Goal: Task Accomplishment & Management: Use online tool/utility

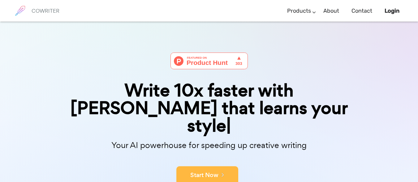
click at [218, 167] on button "Start Now" at bounding box center [207, 176] width 62 height 19
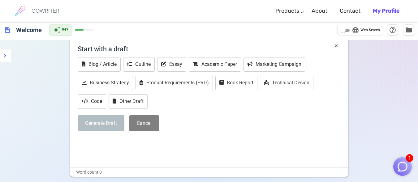
scroll to position [31, 0]
click at [173, 62] on button "Essay" at bounding box center [171, 64] width 29 height 15
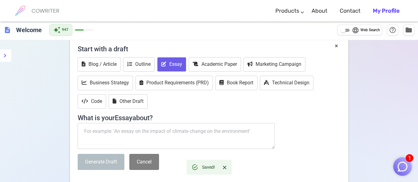
click at [153, 132] on textarea at bounding box center [177, 136] width 198 height 26
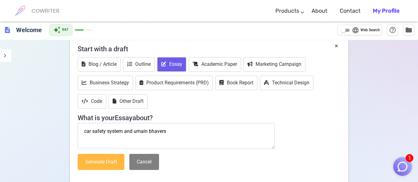
type textarea "car safety system and umain bhavers"
click at [108, 164] on button "Generate Draft" at bounding box center [101, 162] width 47 height 16
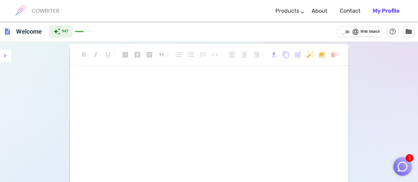
scroll to position [73, 0]
click at [6, 57] on icon "menu" at bounding box center [4, 55] width 7 height 7
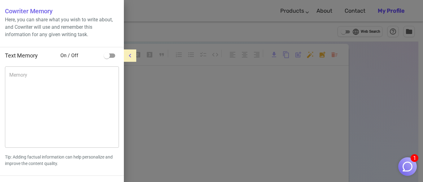
click at [201, 135] on div at bounding box center [211, 91] width 423 height 182
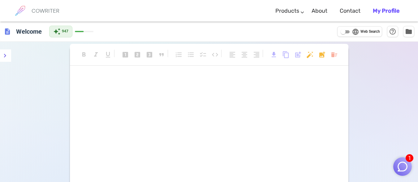
click at [41, 10] on h6 "COWRITER" at bounding box center [46, 11] width 28 height 6
click at [21, 8] on img at bounding box center [19, 10] width 15 height 15
click at [165, 148] on div "﻿ ﻿" at bounding box center [209, 137] width 279 height 124
click at [344, 31] on input "language Web Search" at bounding box center [343, 31] width 22 height 7
checkbox input "true"
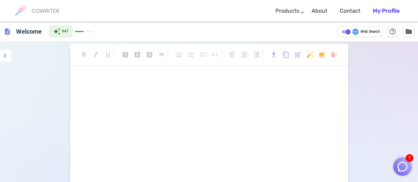
click at [281, 59] on div "format_bold format_italic format_underlined looks_one looks_two looks_3 format_…" at bounding box center [209, 58] width 279 height 16
click at [282, 83] on p "﻿" at bounding box center [209, 79] width 263 height 9
click at [42, 9] on h6 "COWRITER" at bounding box center [46, 11] width 28 height 6
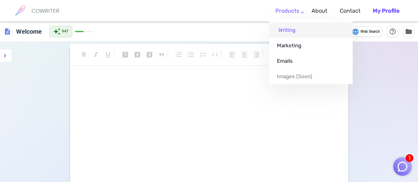
click at [293, 30] on link "Writing" at bounding box center [311, 29] width 84 height 15
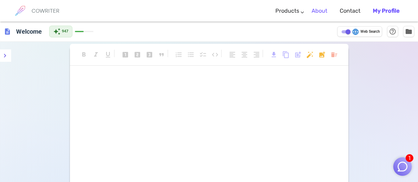
click at [319, 12] on link "About" at bounding box center [320, 11] width 16 height 18
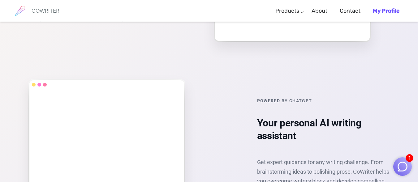
scroll to position [848, 0]
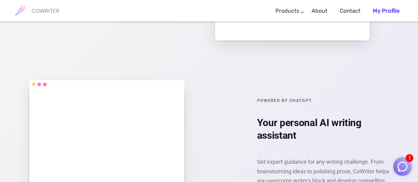
drag, startPoint x: 298, startPoint y: 129, endPoint x: 362, endPoint y: 53, distance: 100.0
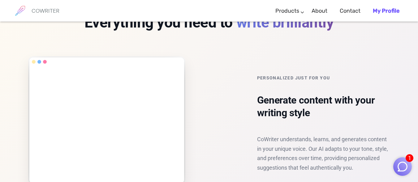
scroll to position [512, 0]
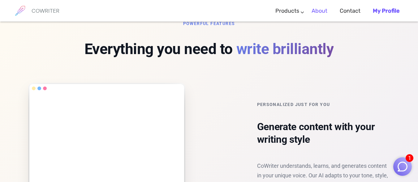
click at [311, 11] on li "About" at bounding box center [320, 11] width 28 height 18
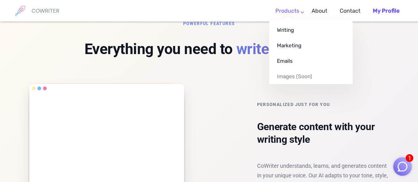
click at [287, 20] on ul "Writing Marketing Emails Images (soon)" at bounding box center [311, 52] width 84 height 64
click at [287, 30] on link "Writing" at bounding box center [311, 29] width 84 height 15
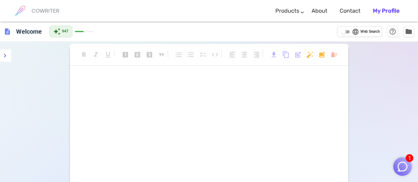
click at [348, 32] on input "language Web Search" at bounding box center [343, 31] width 22 height 7
checkbox input "true"
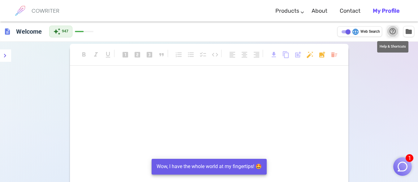
click at [394, 33] on span "help_outline" at bounding box center [392, 31] width 7 height 7
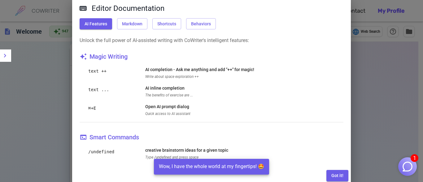
click at [372, 90] on div "Editor Documentation AI Features Markdown Shortcuts Behaviors Unlock the full p…" at bounding box center [211, 91] width 423 height 182
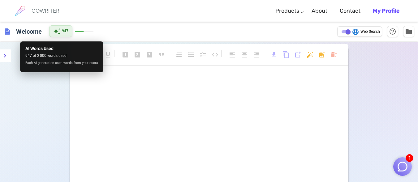
click at [65, 29] on span "947" at bounding box center [65, 31] width 7 height 6
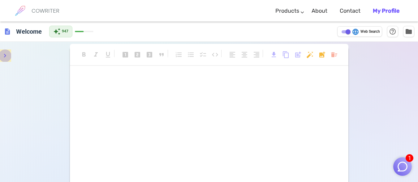
click at [5, 53] on icon "menu" at bounding box center [4, 55] width 7 height 7
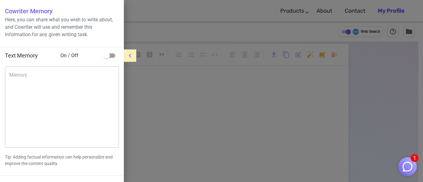
click at [115, 81] on div "x Memory" at bounding box center [62, 107] width 114 height 81
click at [129, 59] on icon "menu" at bounding box center [129, 55] width 7 height 7
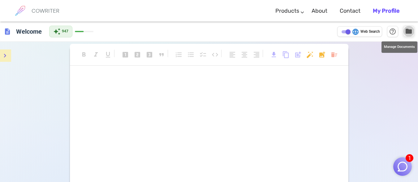
click at [408, 28] on span "folder" at bounding box center [408, 31] width 7 height 7
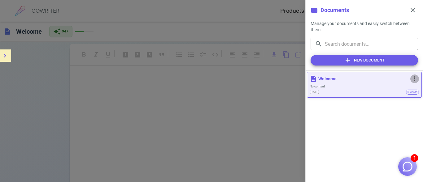
click at [416, 78] on span "more_vert" at bounding box center [414, 78] width 7 height 7
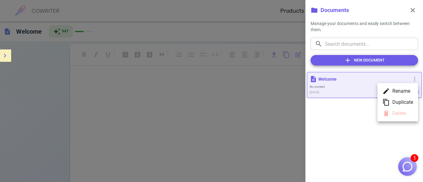
click at [363, 58] on div at bounding box center [211, 91] width 423 height 182
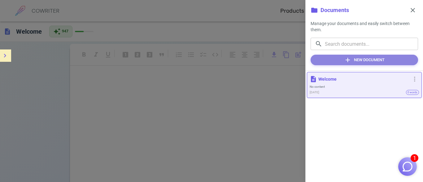
click at [363, 60] on button "add New Document" at bounding box center [364, 60] width 107 height 11
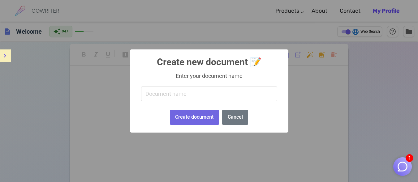
click at [381, 88] on div "× Create new document 📝 Enter your document name Create document No Cancel" at bounding box center [209, 91] width 418 height 182
click at [305, 51] on div "× Create new document 📝 Enter your document name Create document No Cancel" at bounding box center [209, 91] width 418 height 182
click at [231, 118] on button "Cancel" at bounding box center [235, 117] width 26 height 15
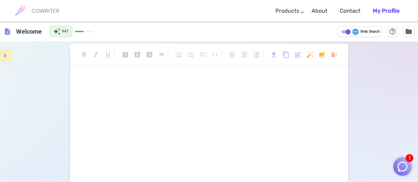
click at [185, 92] on p "﻿" at bounding box center [209, 90] width 263 height 9
click at [157, 88] on p "safety car systems" at bounding box center [209, 90] width 263 height 9
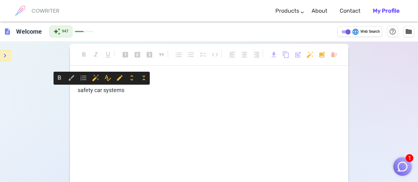
click at [157, 88] on p "safety car systems" at bounding box center [209, 90] width 263 height 9
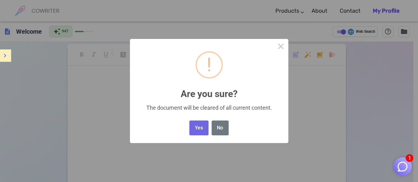
click at [332, 56] on body "1 COWRITER Products Writing Marketing Emails Images (soon) About Contact My Pro…" at bounding box center [209, 127] width 418 height 255
click at [203, 132] on button "Yes" at bounding box center [198, 128] width 19 height 15
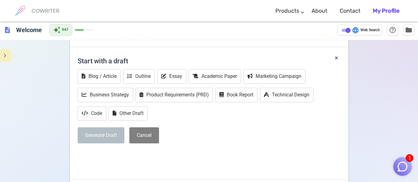
scroll to position [32, 0]
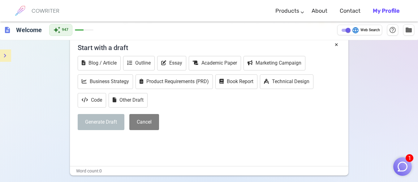
click at [119, 146] on p "﻿" at bounding box center [209, 141] width 263 height 9
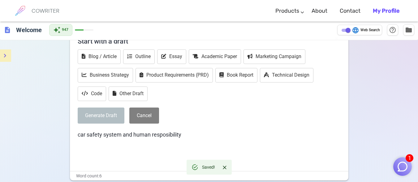
scroll to position [38, 0]
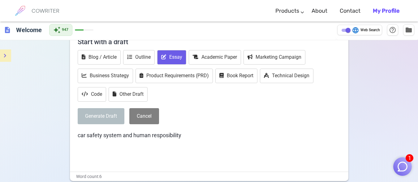
click at [169, 55] on button "Essay" at bounding box center [171, 57] width 29 height 15
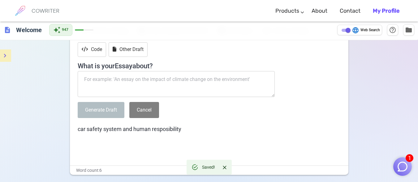
scroll to position [84, 0]
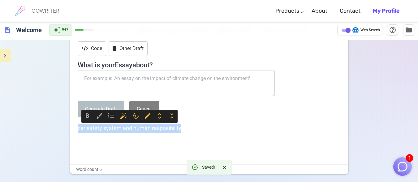
copy span "car safety system and human resposibility"
drag, startPoint x: 77, startPoint y: 128, endPoint x: 198, endPoint y: 131, distance: 120.8
click at [198, 131] on p "car safety system and human resposibility" at bounding box center [209, 128] width 263 height 9
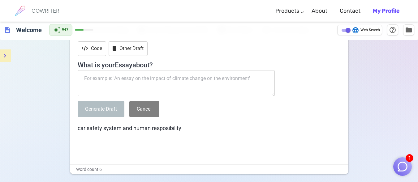
click at [108, 82] on textarea at bounding box center [177, 83] width 198 height 26
click at [131, 79] on textarea at bounding box center [177, 83] width 198 height 26
paste textarea "car safety system and human resposibility"
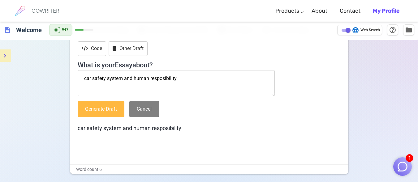
type textarea "car safety system and human resposibility"
click at [108, 111] on button "Generate Draft" at bounding box center [101, 109] width 47 height 16
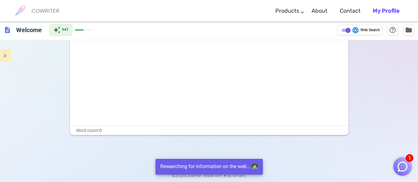
scroll to position [0, 0]
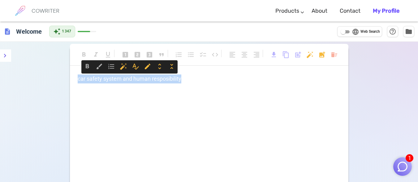
drag, startPoint x: 187, startPoint y: 80, endPoint x: 78, endPoint y: 73, distance: 109.2
click at [78, 73] on div "format_bold format_italic format_underlined looks_one looks_two looks_3 format_…" at bounding box center [209, 127] width 279 height 162
copy span "car safety system and human resposibility"
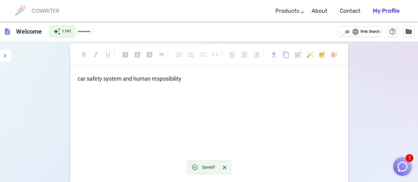
click at [78, 73] on div "format_bold format_italic format_underlined looks_one looks_two looks_3 format_…" at bounding box center [209, 127] width 279 height 162
click at [94, 80] on span "car safety system and human resposibility" at bounding box center [130, 79] width 104 height 7
drag, startPoint x: 94, startPoint y: 80, endPoint x: 85, endPoint y: 87, distance: 11.7
click at [85, 87] on p "﻿" at bounding box center [209, 90] width 263 height 9
click at [140, 76] on span "car safety system and human resposibility" at bounding box center [130, 79] width 104 height 7
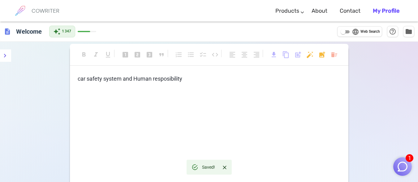
click at [167, 79] on span "car safety system and Human resposibility" at bounding box center [130, 79] width 105 height 7
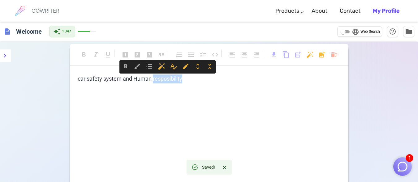
drag, startPoint x: 167, startPoint y: 79, endPoint x: 160, endPoint y: 80, distance: 6.5
click at [160, 80] on span "car safety system and Human resposibility" at bounding box center [130, 79] width 105 height 7
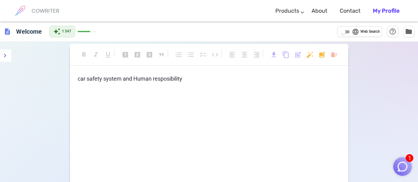
click at [160, 80] on span "car safety system and Human resposibility" at bounding box center [130, 79] width 105 height 7
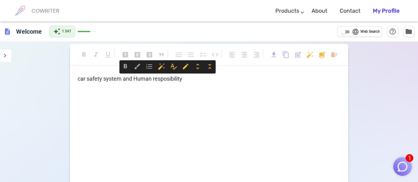
drag, startPoint x: 160, startPoint y: 80, endPoint x: 174, endPoint y: 94, distance: 19.9
click at [174, 94] on p "﻿" at bounding box center [209, 90] width 263 height 9
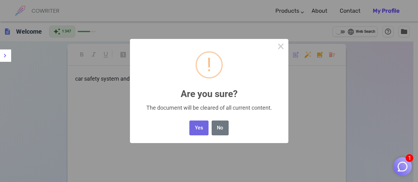
click at [333, 58] on body "1 COWRITER Products Writing Marketing Emails Images (soon) About Contact My Pro…" at bounding box center [209, 127] width 418 height 255
click at [202, 129] on button "Yes" at bounding box center [198, 128] width 19 height 15
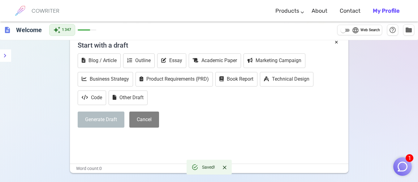
scroll to position [34, 0]
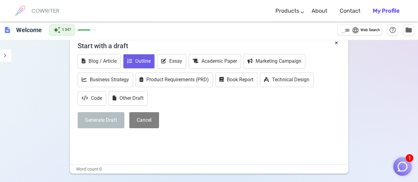
click at [139, 59] on button "Outline" at bounding box center [139, 61] width 32 height 15
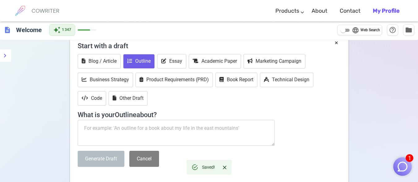
click at [141, 128] on textarea at bounding box center [177, 133] width 198 height 26
type textarea "c"
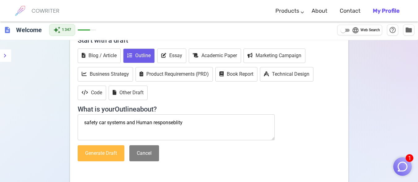
scroll to position [39, 0]
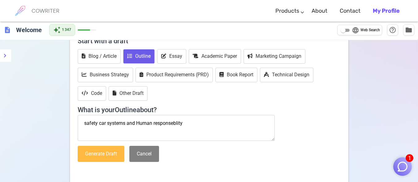
type textarea "safety car systems and Human responseblity"
click at [101, 154] on button "Generate Draft" at bounding box center [101, 154] width 47 height 16
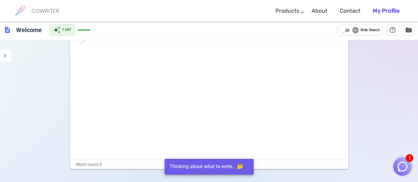
scroll to position [0, 0]
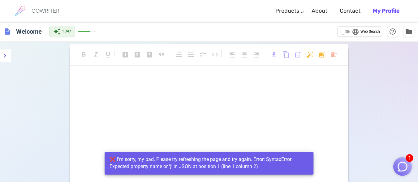
click at [341, 32] on input "language Web Search" at bounding box center [343, 31] width 22 height 7
checkbox input "true"
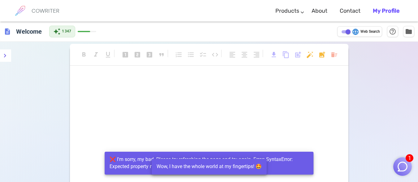
click at [232, 116] on div "﻿ ﻿" at bounding box center [209, 137] width 279 height 124
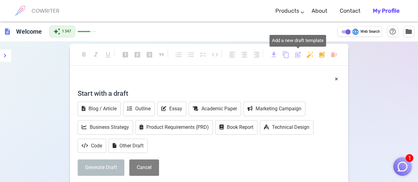
click at [298, 54] on span "post_add" at bounding box center [297, 54] width 7 height 7
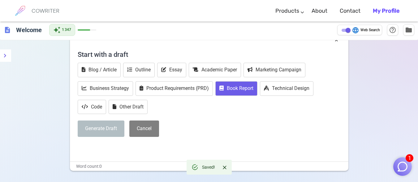
scroll to position [39, 0]
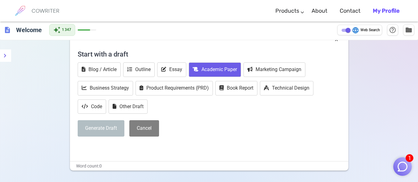
click at [202, 71] on button "Academic Paper" at bounding box center [215, 70] width 52 height 15
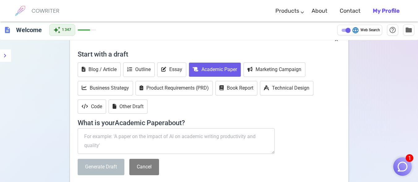
click at [194, 139] on textarea at bounding box center [177, 141] width 198 height 26
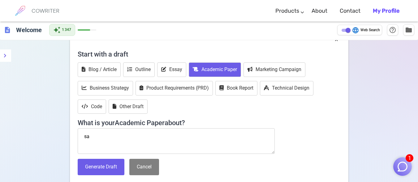
type textarea "s"
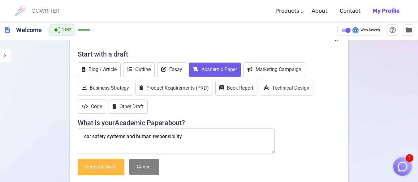
type textarea "car safety systems and human responsibility"
click at [111, 168] on button "Generate Draft" at bounding box center [101, 167] width 47 height 16
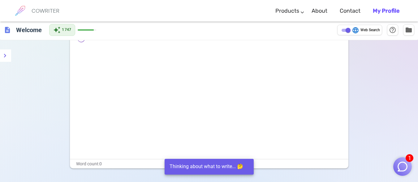
scroll to position [0, 0]
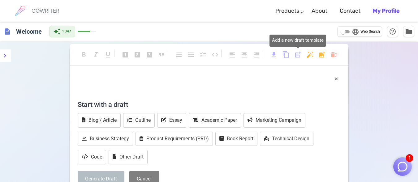
click at [297, 57] on span "post_add" at bounding box center [297, 54] width 7 height 7
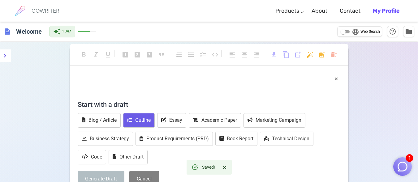
click at [142, 119] on button "Outline" at bounding box center [139, 120] width 32 height 15
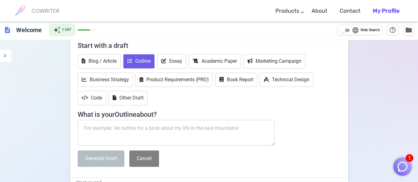
scroll to position [59, 0]
click at [125, 135] on textarea at bounding box center [177, 133] width 198 height 26
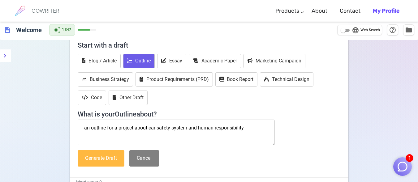
type textarea "an outline for a project about car safety system and human responsibility"
click at [114, 160] on button "Generate Draft" at bounding box center [101, 158] width 47 height 16
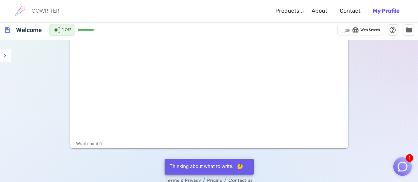
click at [345, 30] on input "language Web Search" at bounding box center [343, 30] width 22 height 7
checkbox input "true"
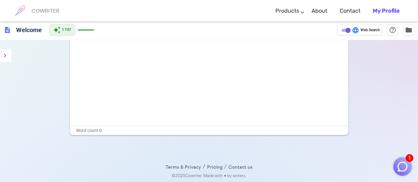
scroll to position [0, 0]
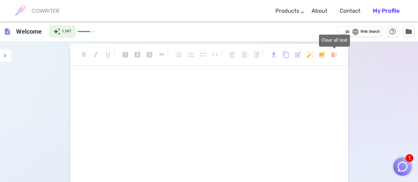
click at [336, 55] on body "1 COWRITER Products Writing Marketing Emails Images (soon) About Contact My Pro…" at bounding box center [209, 127] width 418 height 255
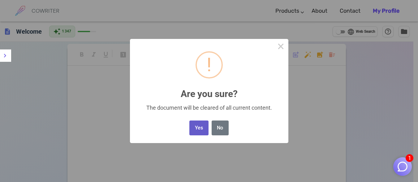
click at [196, 129] on button "Yes" at bounding box center [198, 128] width 19 height 15
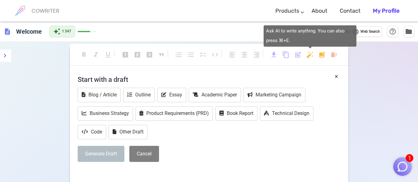
click at [310, 54] on body "1 COWRITER Products Writing Marketing Emails Images (soon) About Contact My Pro…" at bounding box center [209, 127] width 418 height 255
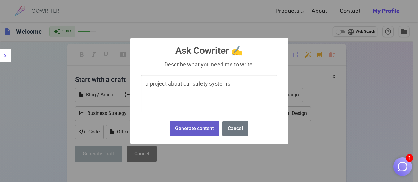
type textarea "a project about car safety systems"
click at [203, 129] on button "Generate content" at bounding box center [195, 128] width 50 height 15
